Goal: Task Accomplishment & Management: Manage account settings

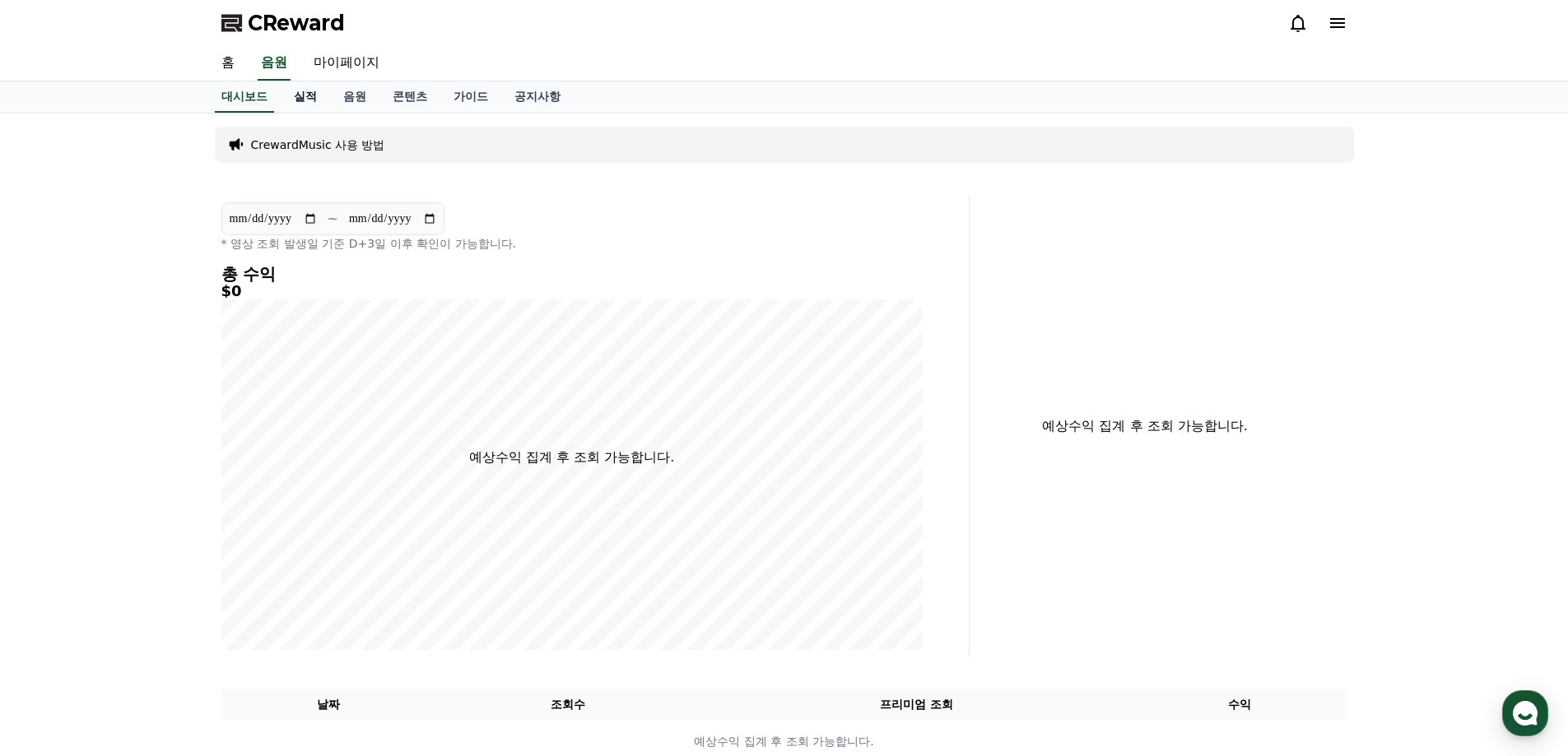
click at [314, 98] on link "실적" at bounding box center [305, 97] width 49 height 31
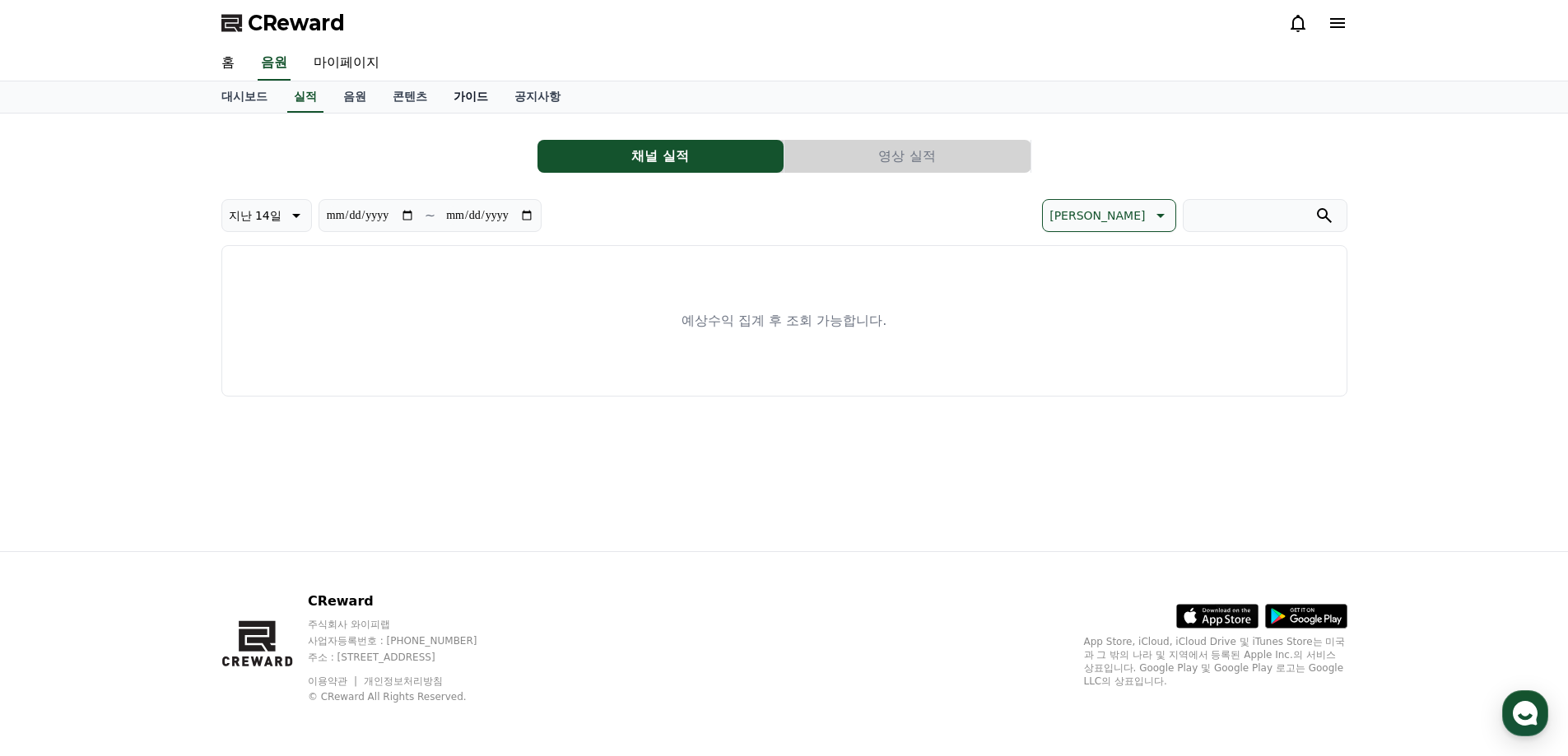
click at [495, 99] on link "가이드" at bounding box center [470, 97] width 61 height 31
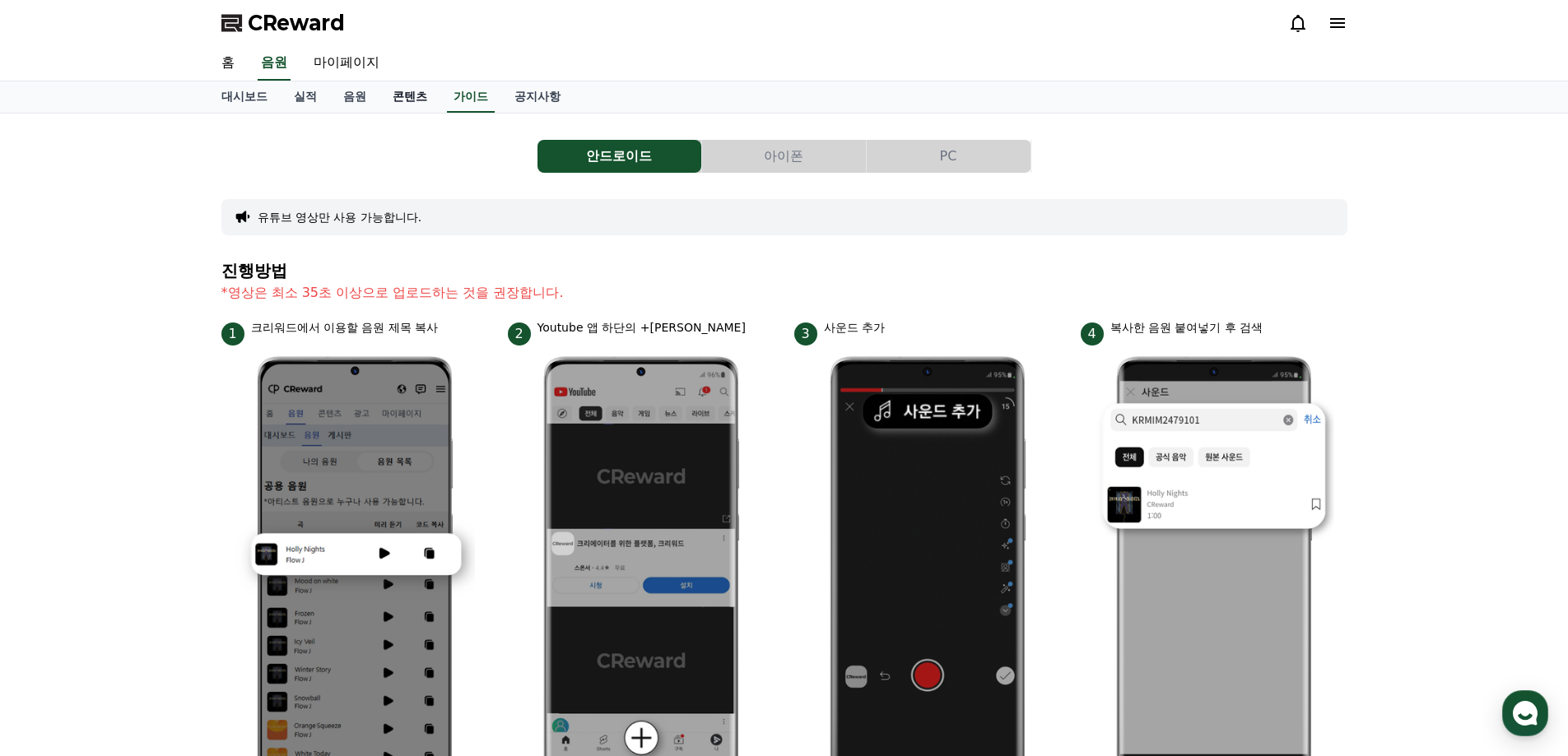
click at [422, 95] on link "콘텐츠" at bounding box center [410, 97] width 61 height 31
click at [347, 99] on link "음원" at bounding box center [354, 97] width 49 height 31
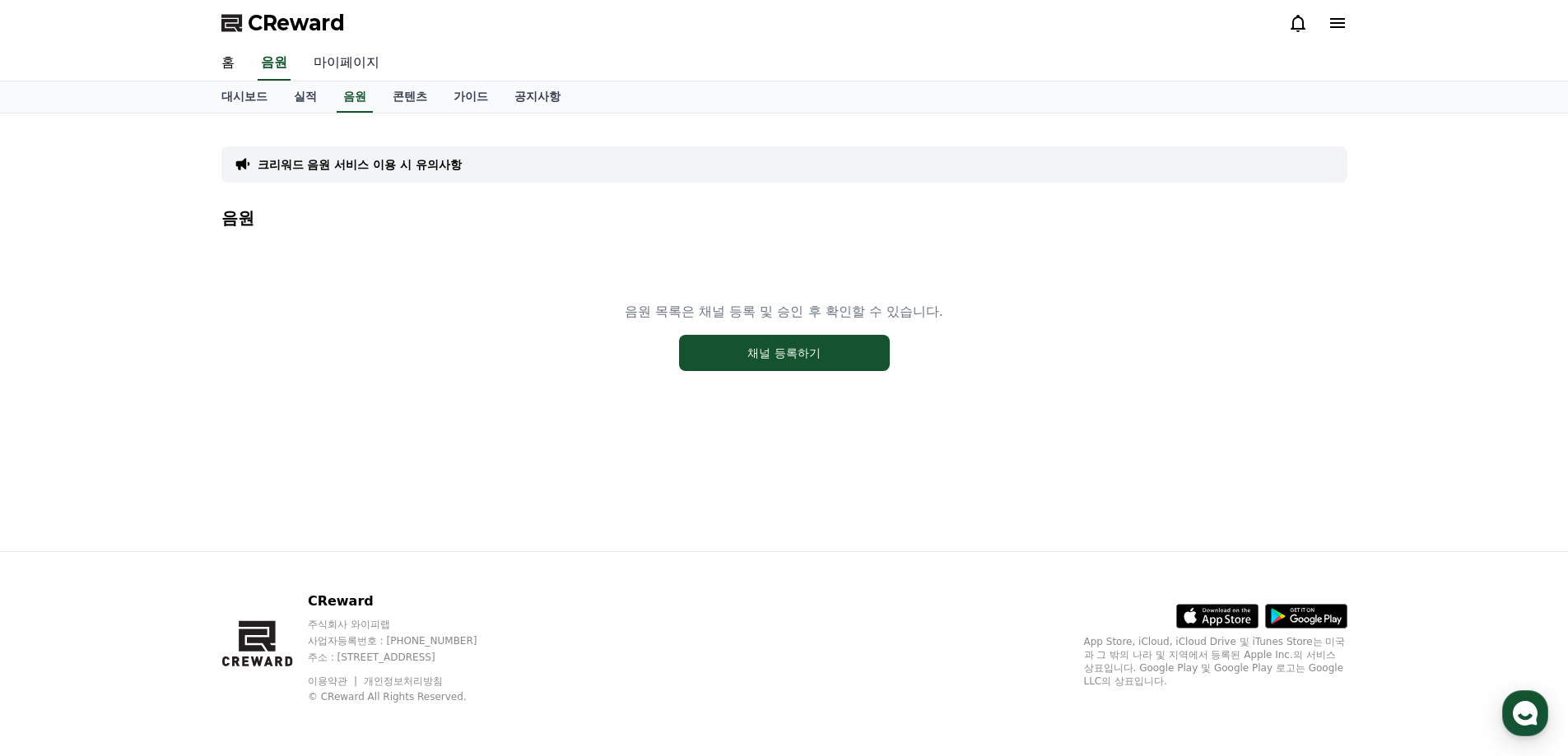
click at [331, 63] on link "마이페이지" at bounding box center [346, 63] width 93 height 34
select select "**********"
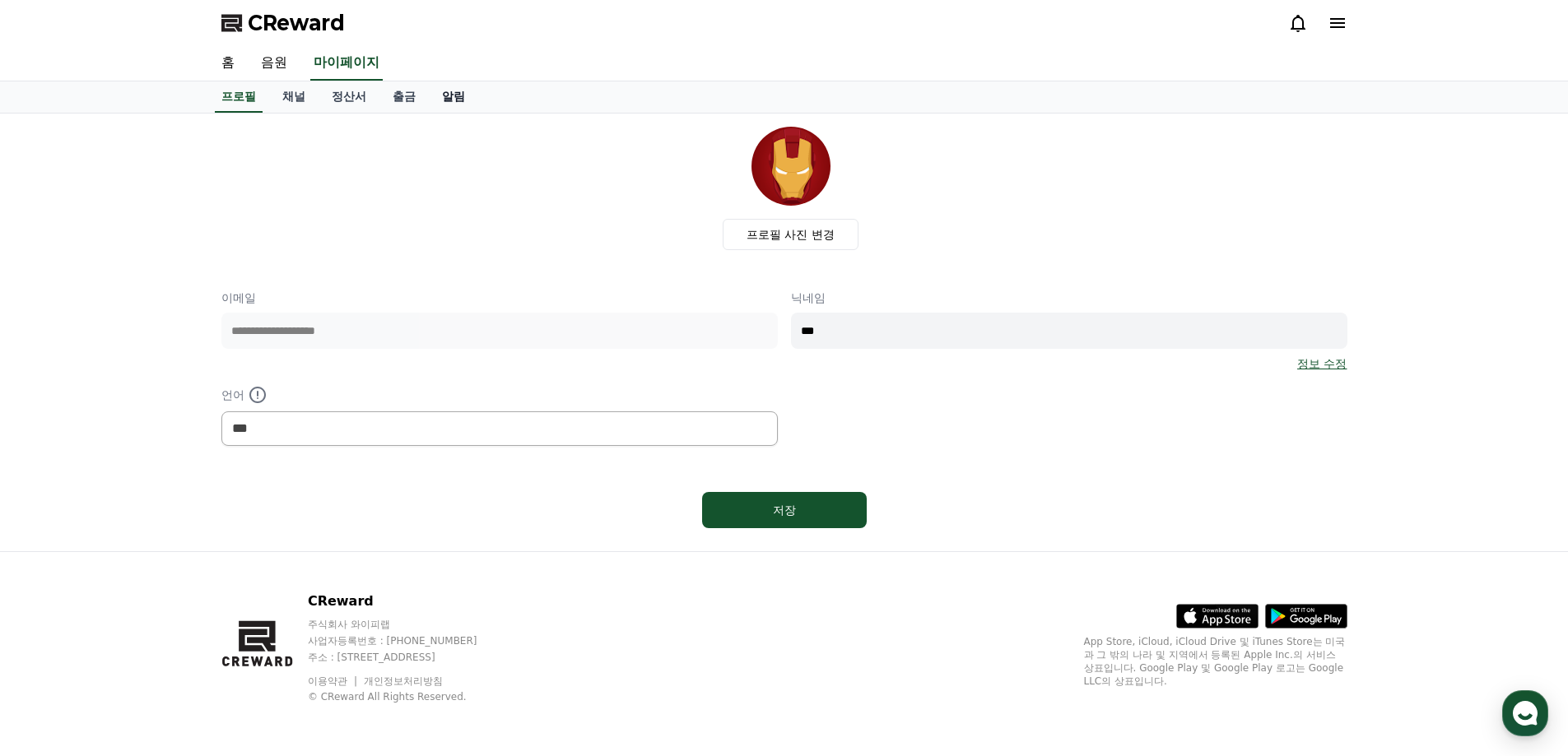
click at [440, 104] on link "알림" at bounding box center [453, 97] width 49 height 31
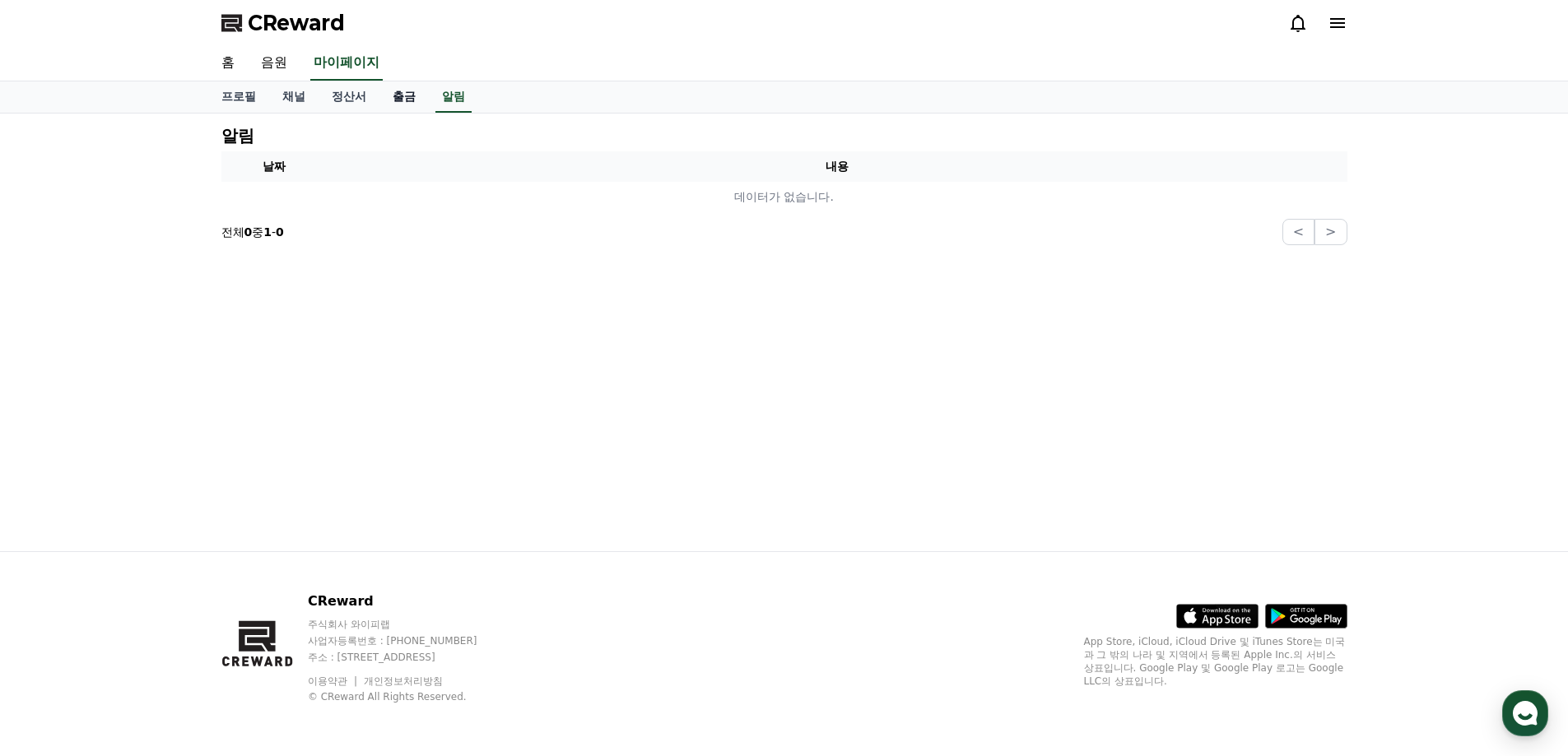
click at [400, 100] on link "출금" at bounding box center [404, 97] width 49 height 31
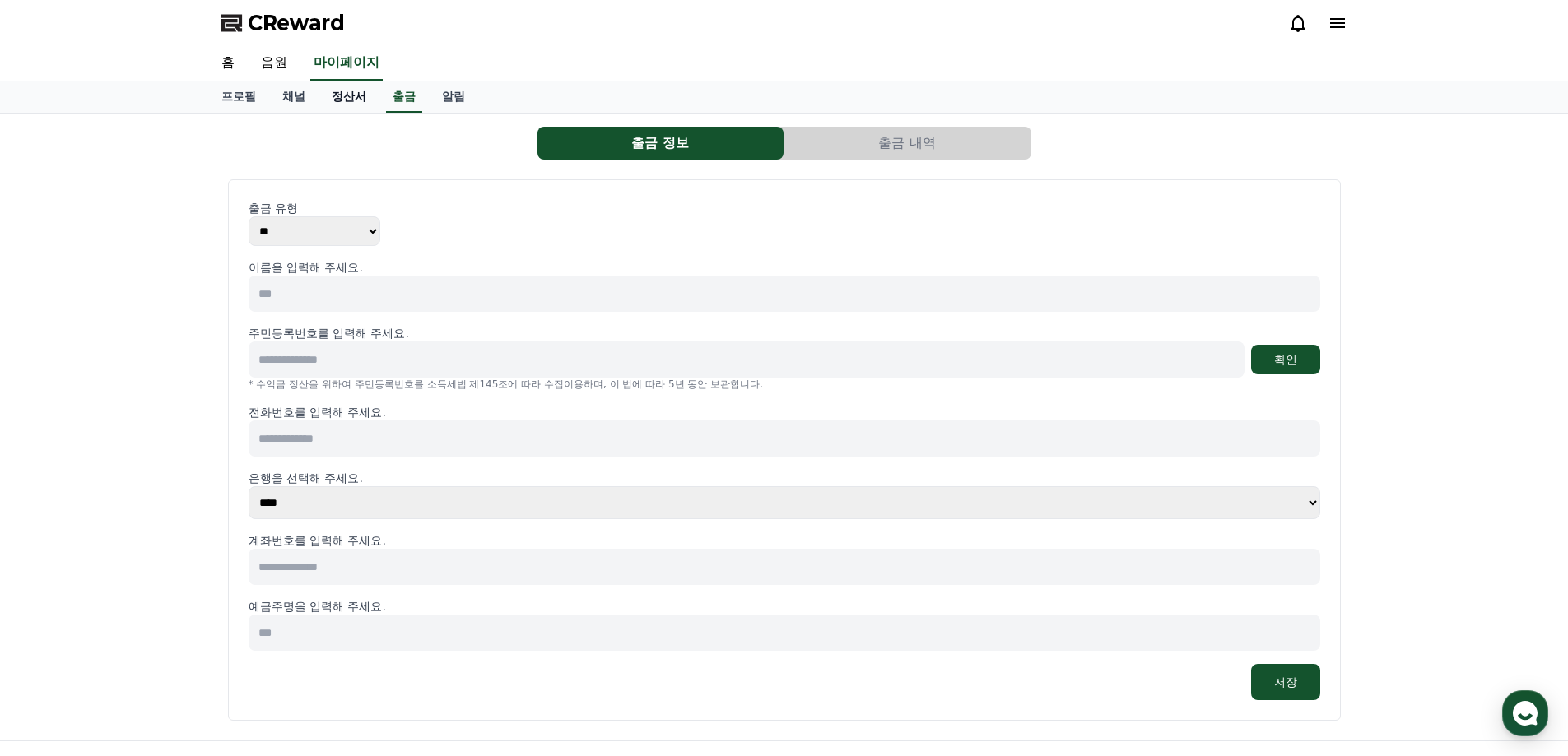
click at [349, 101] on link "정산서" at bounding box center [349, 97] width 61 height 31
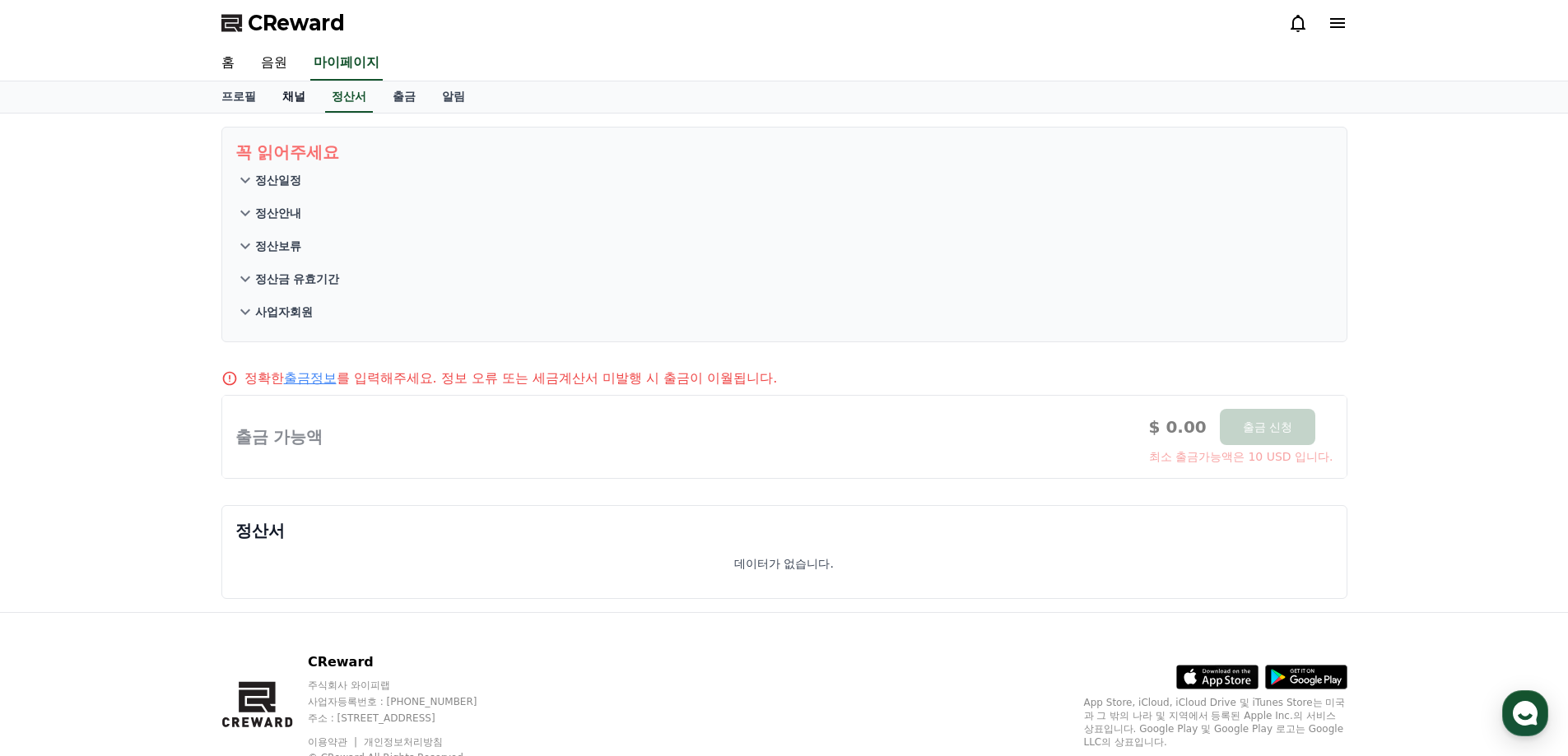
click at [298, 98] on link "채널" at bounding box center [294, 97] width 49 height 31
